Goal: Navigation & Orientation: Find specific page/section

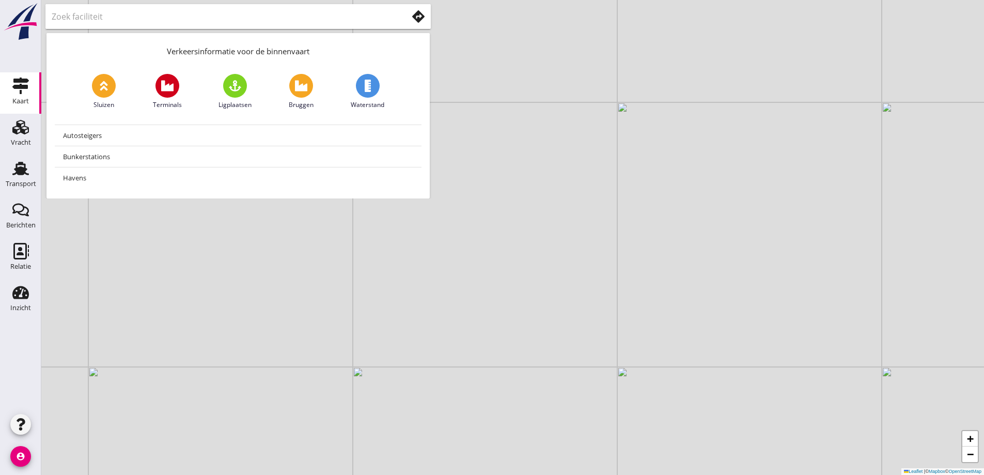
click at [35, 36] on img at bounding box center [20, 22] width 37 height 38
click at [114, 2] on div "Verkeersinformatie voor de binnenvaart Sluizen Terminals Ligplaatsen Bruggen Wa…" at bounding box center [238, 99] width 394 height 198
drag, startPoint x: 118, startPoint y: 21, endPoint x: 264, endPoint y: 12, distance: 146.4
click at [119, 22] on input "text" at bounding box center [222, 16] width 341 height 17
click at [418, 17] on use at bounding box center [418, 16] width 12 height 12
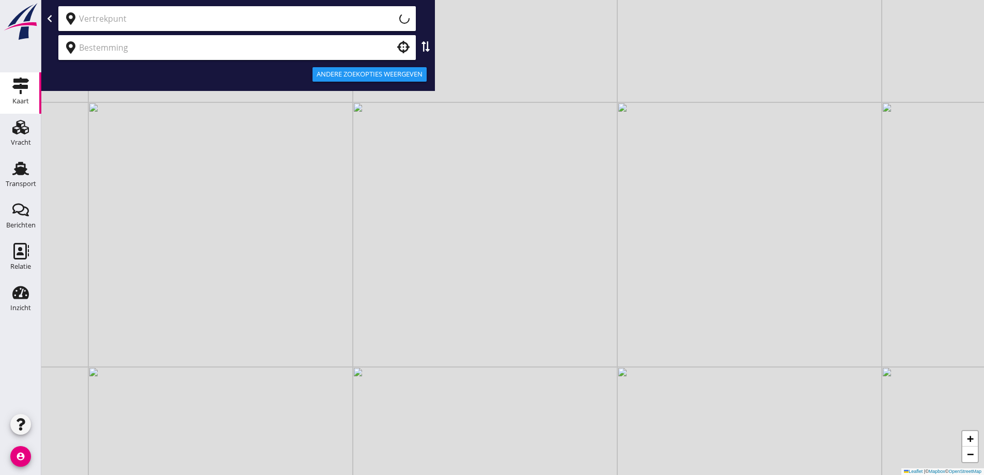
type input "Huidige locatie (apparaat)"
drag, startPoint x: 161, startPoint y: 29, endPoint x: 259, endPoint y: 24, distance: 97.7
click at [206, 25] on div "Huidige locatie (apparaat) clear" at bounding box center [236, 18] width 357 height 25
click at [395, 15] on div "clear" at bounding box center [400, 18] width 14 height 12
drag, startPoint x: 395, startPoint y: 15, endPoint x: 419, endPoint y: 28, distance: 27.9
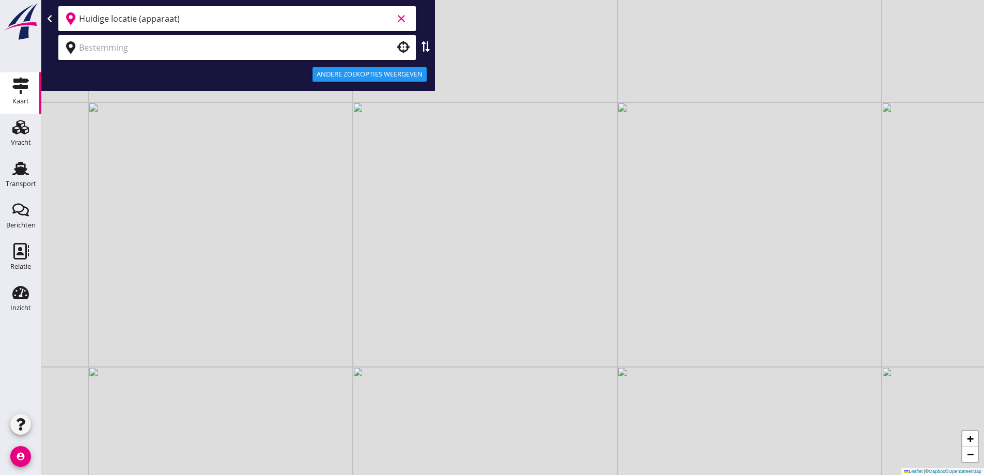
click at [418, 28] on div "Huidige locatie (apparaat) clear" at bounding box center [237, 18] width 385 height 25
click at [401, 21] on icon "clear" at bounding box center [401, 18] width 12 height 12
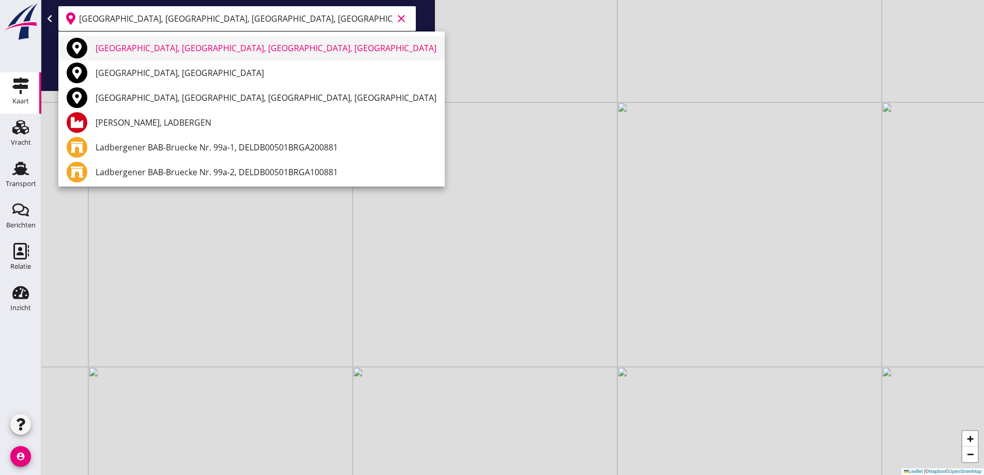
click at [311, 39] on div "[GEOGRAPHIC_DATA], [GEOGRAPHIC_DATA], [GEOGRAPHIC_DATA], [GEOGRAPHIC_DATA]" at bounding box center [266, 48] width 341 height 25
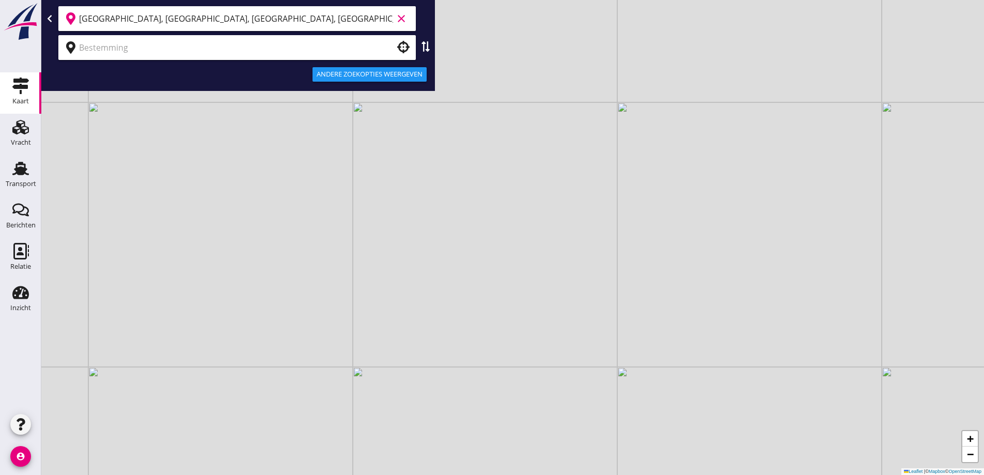
type input "[GEOGRAPHIC_DATA], [GEOGRAPHIC_DATA], [GEOGRAPHIC_DATA], [GEOGRAPHIC_DATA]"
click at [307, 40] on input "text" at bounding box center [230, 47] width 302 height 17
click at [280, 48] on input "text" at bounding box center [230, 47] width 302 height 17
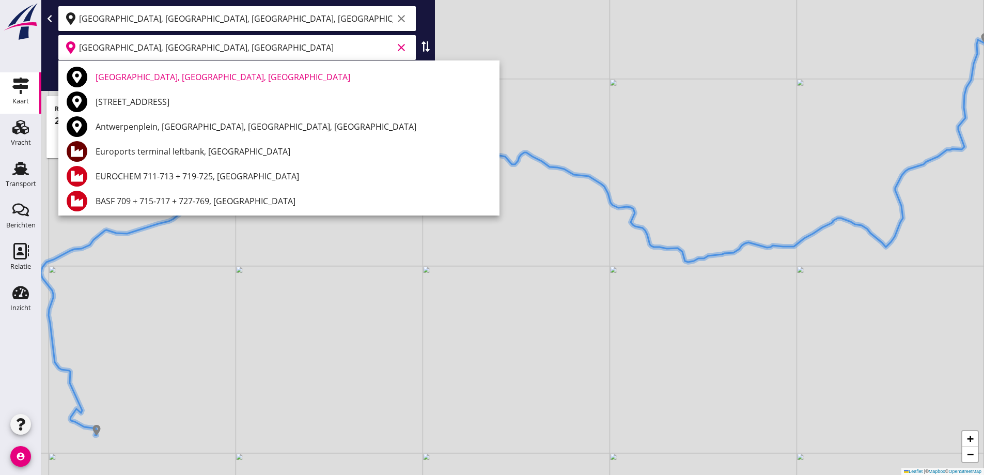
type input "[GEOGRAPHIC_DATA], [GEOGRAPHIC_DATA], [GEOGRAPHIC_DATA]"
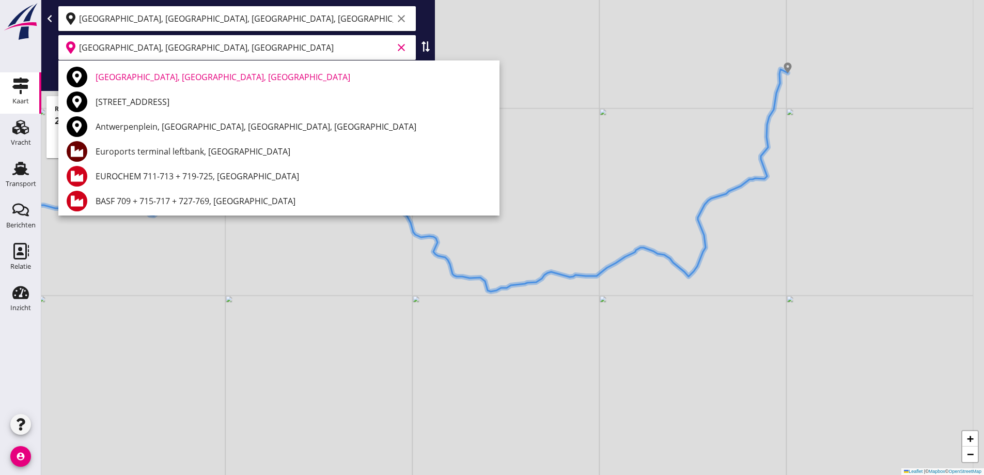
drag, startPoint x: 805, startPoint y: 275, endPoint x: 575, endPoint y: 290, distance: 230.3
click at [568, 307] on div "+ − Leaflet | © Mapbox © OpenStreetMap" at bounding box center [512, 237] width 942 height 475
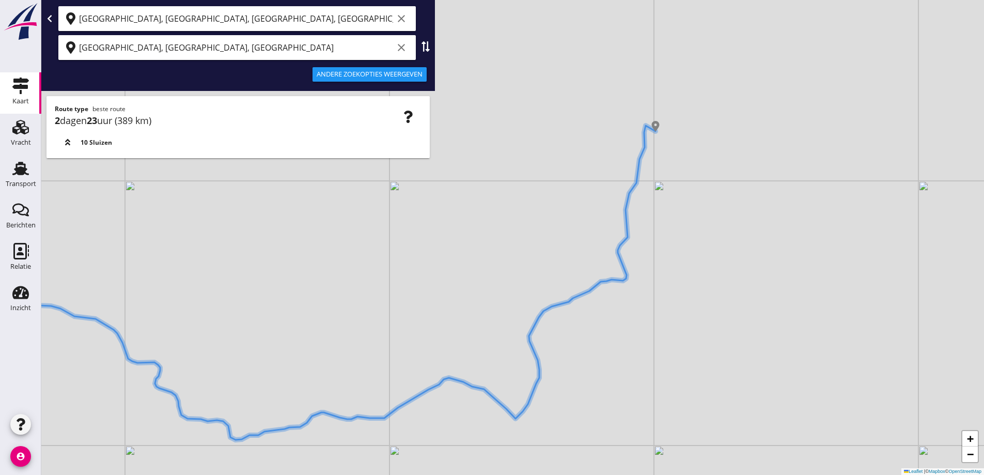
drag, startPoint x: 471, startPoint y: 259, endPoint x: 508, endPoint y: 214, distance: 58.4
click at [508, 214] on div "+ − Leaflet | © Mapbox © OpenStreetMap" at bounding box center [512, 237] width 942 height 475
